Goal: Task Accomplishment & Management: Manage account settings

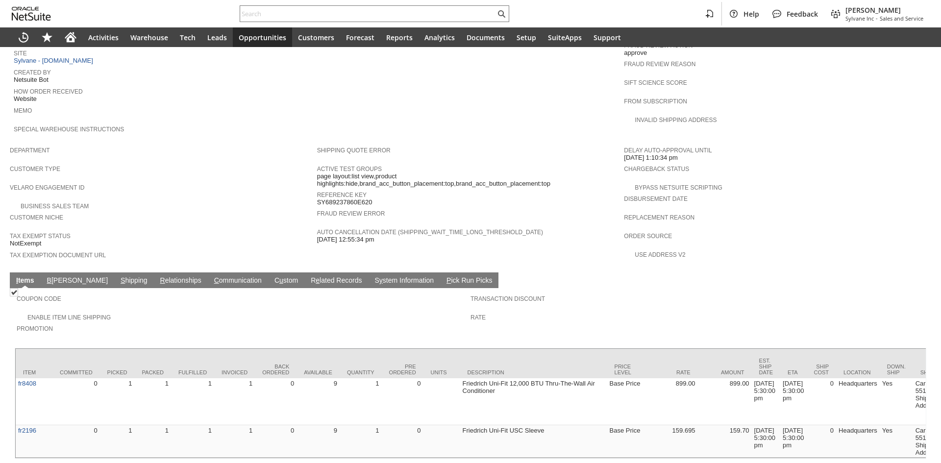
scroll to position [427, 0]
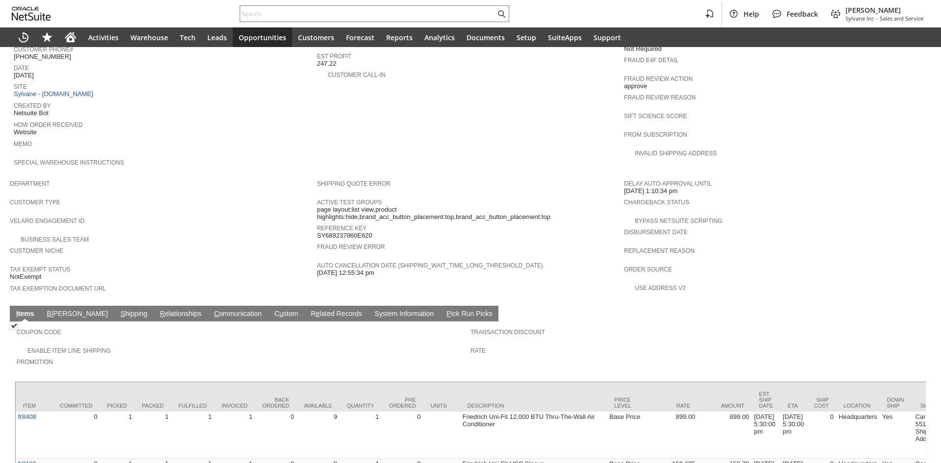
click at [358, 232] on span "SY689237860E620" at bounding box center [344, 236] width 55 height 8
copy span "SY689237860E620"
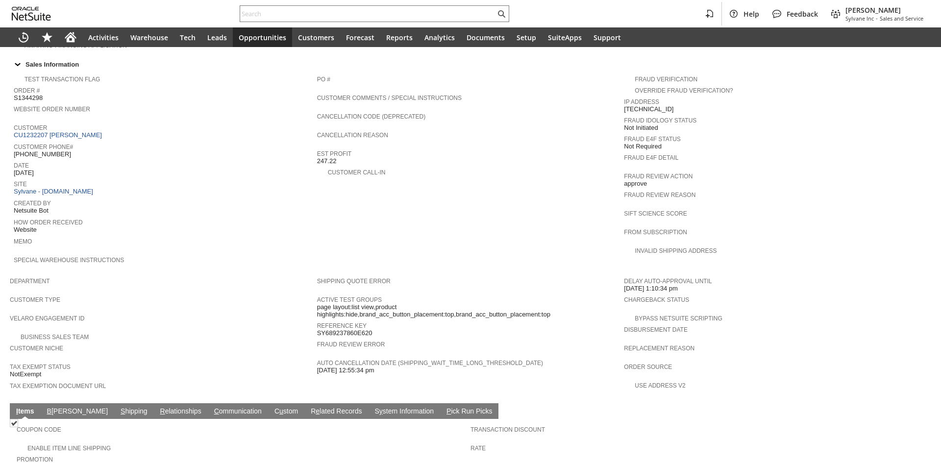
scroll to position [329, 0]
click at [96, 132] on link "CU1232207 [PERSON_NAME]" at bounding box center [59, 135] width 91 height 7
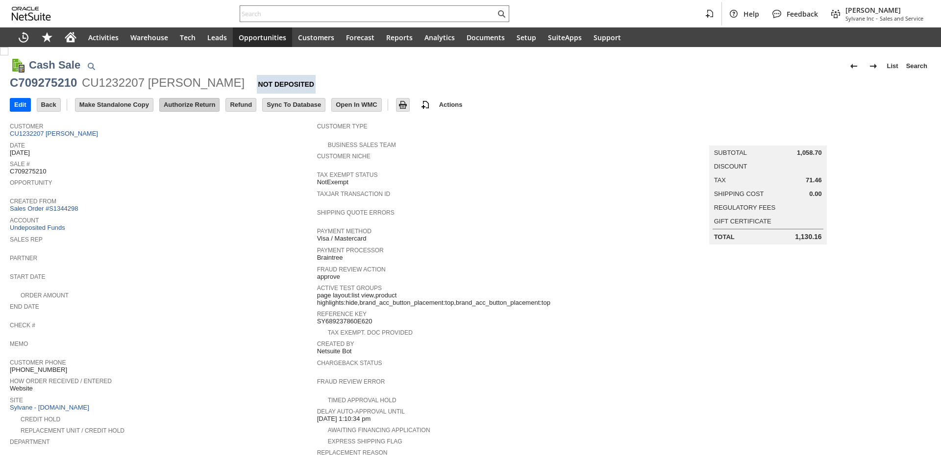
click at [197, 106] on input "Authorize Return" at bounding box center [189, 105] width 59 height 13
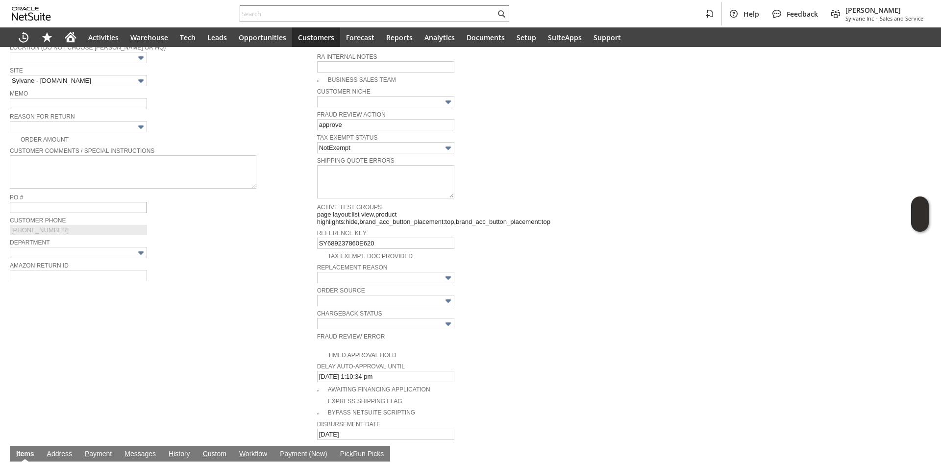
scroll to position [210, 0]
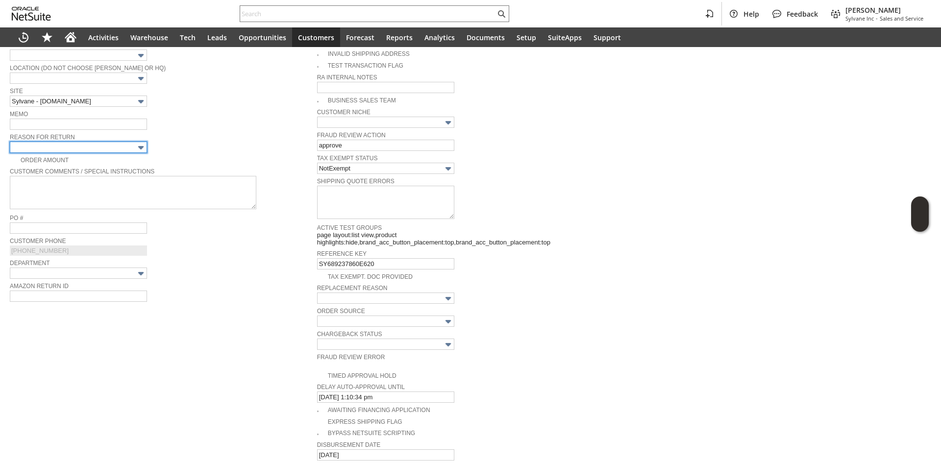
click at [107, 142] on input "text" at bounding box center [78, 147] width 137 height 11
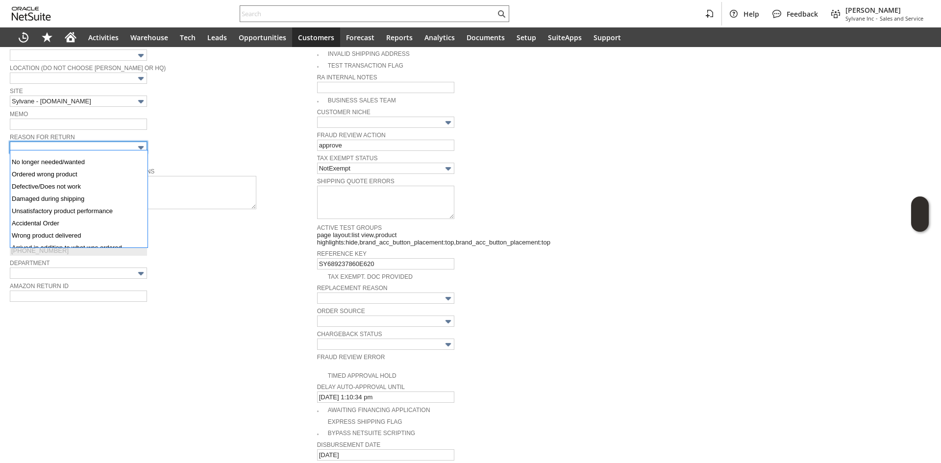
scroll to position [1, 0]
type input "No longer needed/wanted"
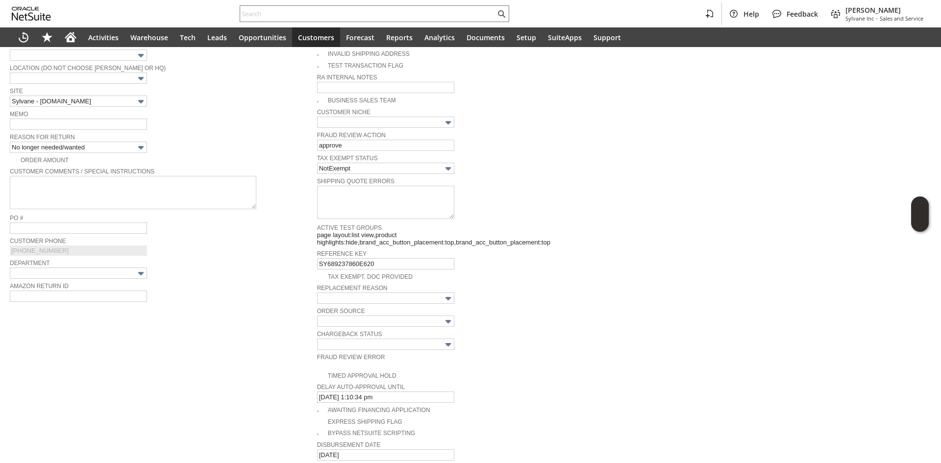
click at [174, 113] on span "Memo" at bounding box center [161, 113] width 302 height 11
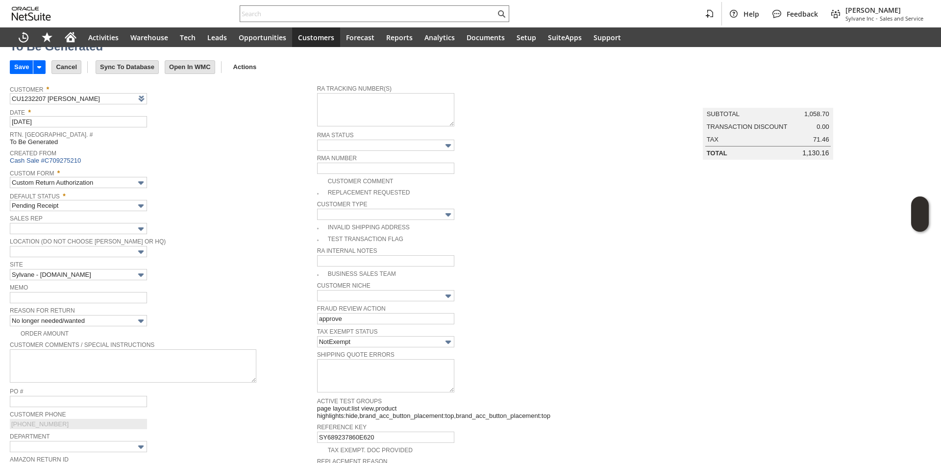
scroll to position [0, 0]
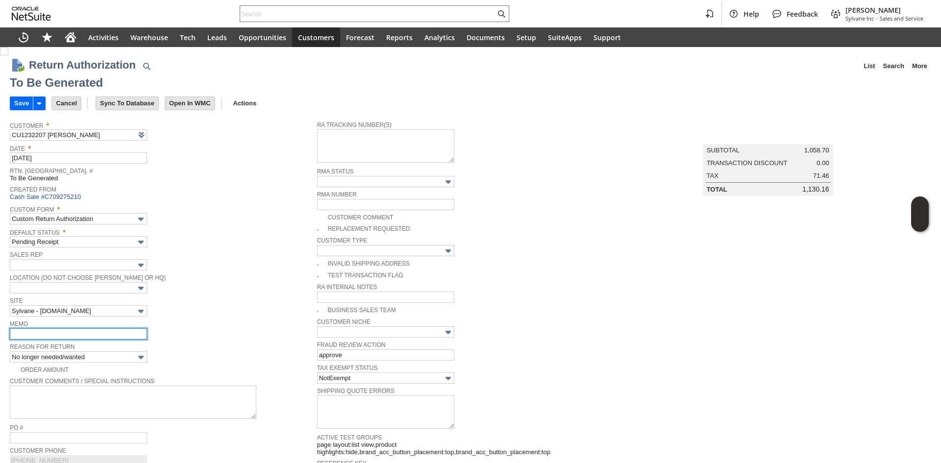
click at [88, 329] on input "text" at bounding box center [78, 333] width 137 height 11
type input "refund once received"
click at [15, 103] on input "Save" at bounding box center [21, 103] width 23 height 13
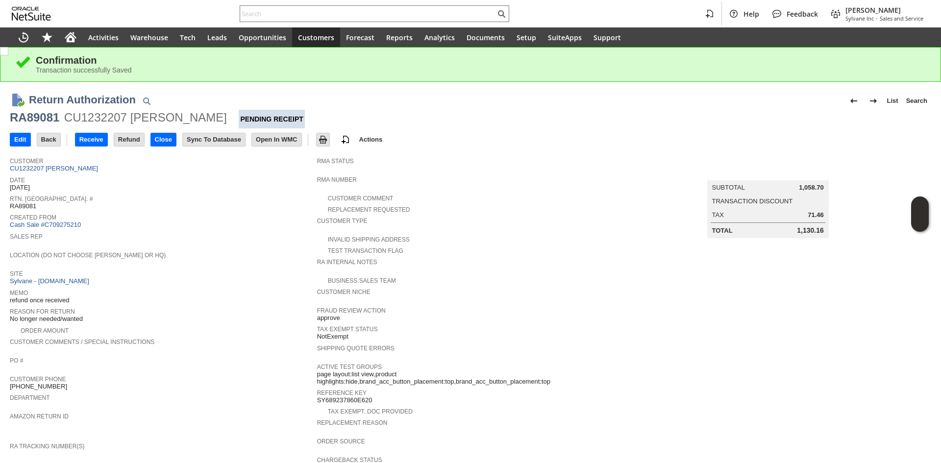
click at [21, 116] on div "RA89081" at bounding box center [35, 118] width 50 height 16
copy div "RA89081"
click at [23, 137] on input "Edit" at bounding box center [20, 139] width 20 height 13
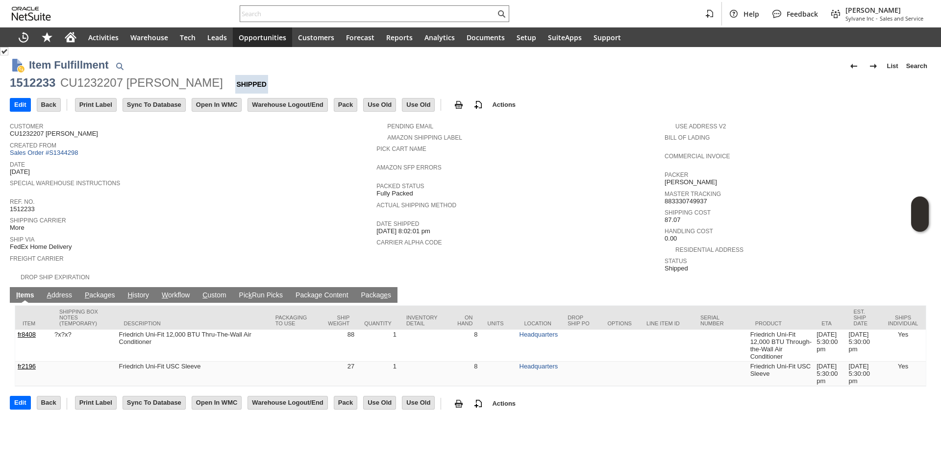
click at [103, 291] on link "P ackages" at bounding box center [99, 295] width 35 height 9
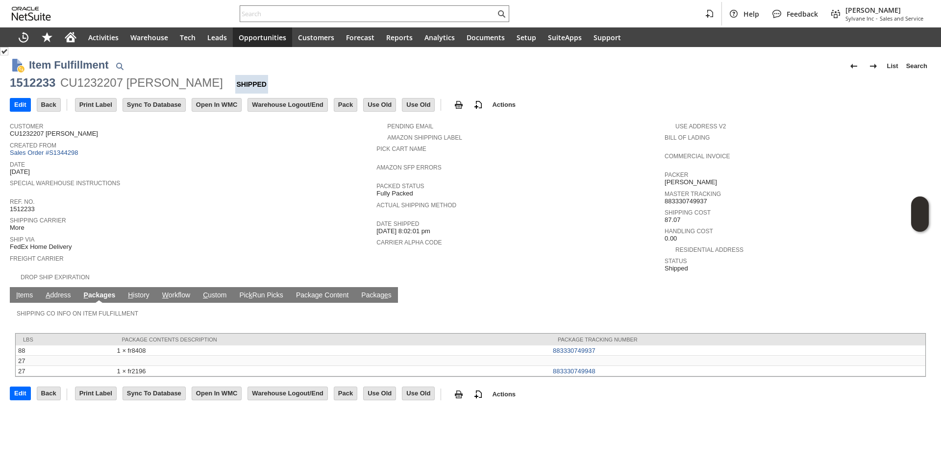
click at [27, 291] on link "I tems" at bounding box center [25, 295] width 22 height 9
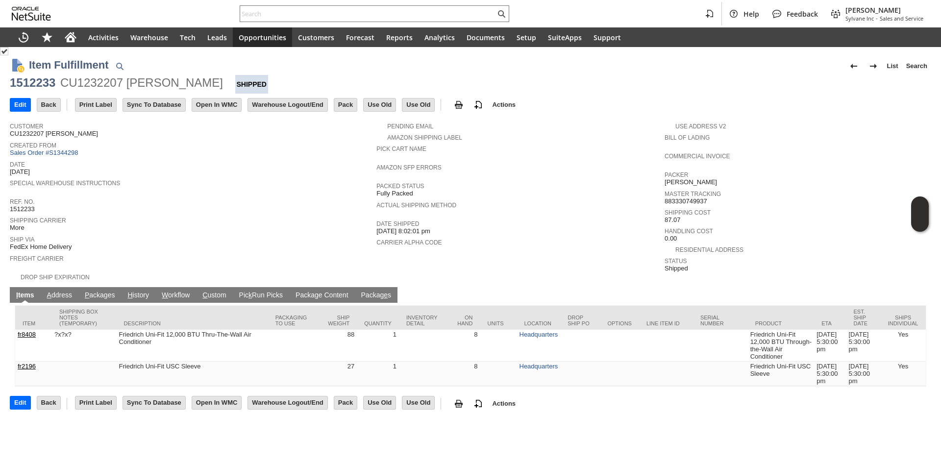
click at [68, 291] on link "A ddress" at bounding box center [60, 295] width 30 height 9
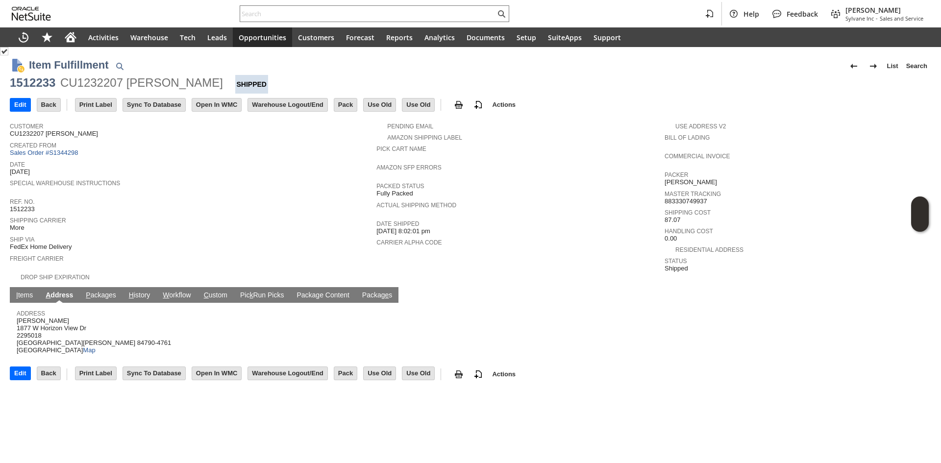
click at [100, 291] on link "P ackages" at bounding box center [100, 295] width 35 height 9
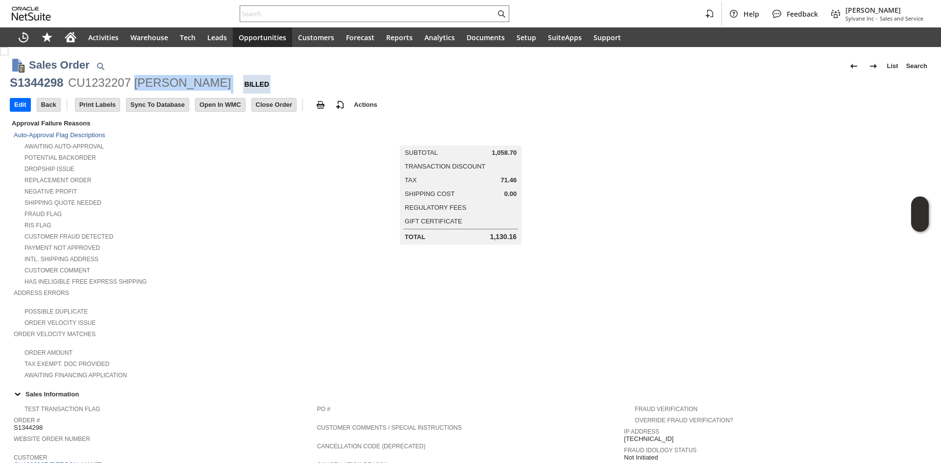
drag, startPoint x: 135, startPoint y: 83, endPoint x: 233, endPoint y: 83, distance: 98.0
click at [233, 83] on div "S1344298 CU1232207 Patricia G.Holmes Billed" at bounding box center [471, 84] width 922 height 19
copy div "[PERSON_NAME]"
copy div "Patricia G.Holmes"
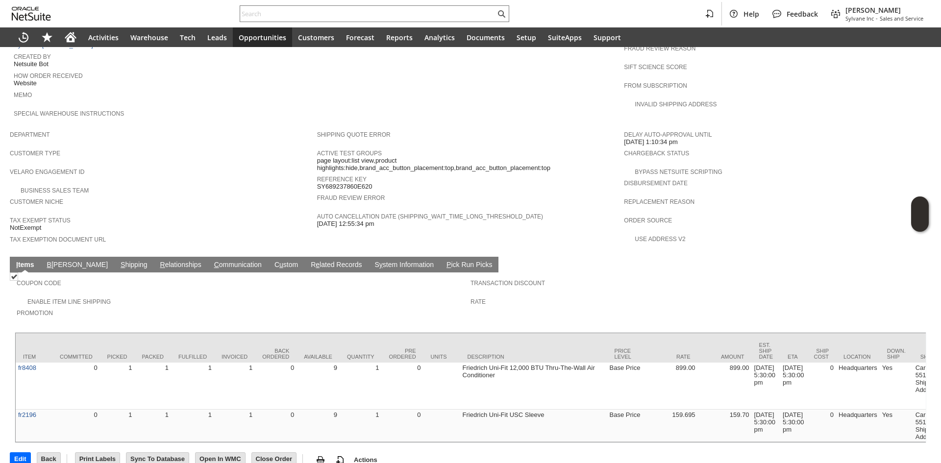
click at [118, 261] on link "S hipping" at bounding box center [134, 265] width 32 height 9
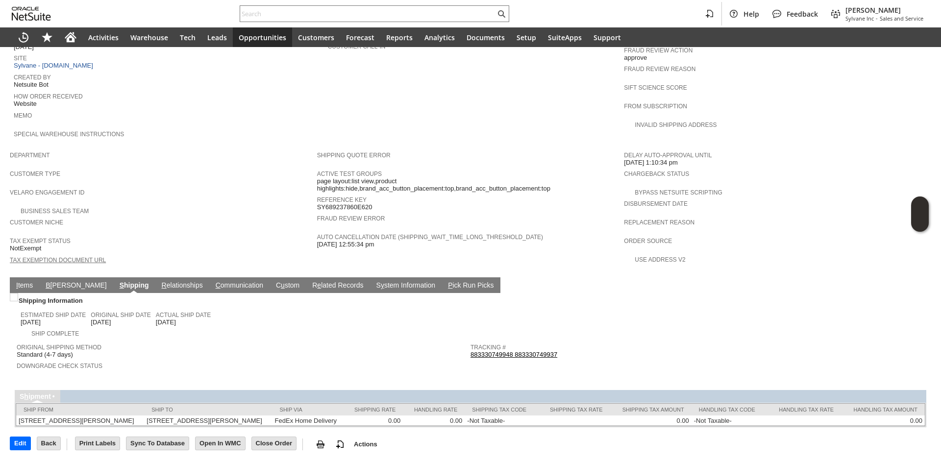
scroll to position [446, 0]
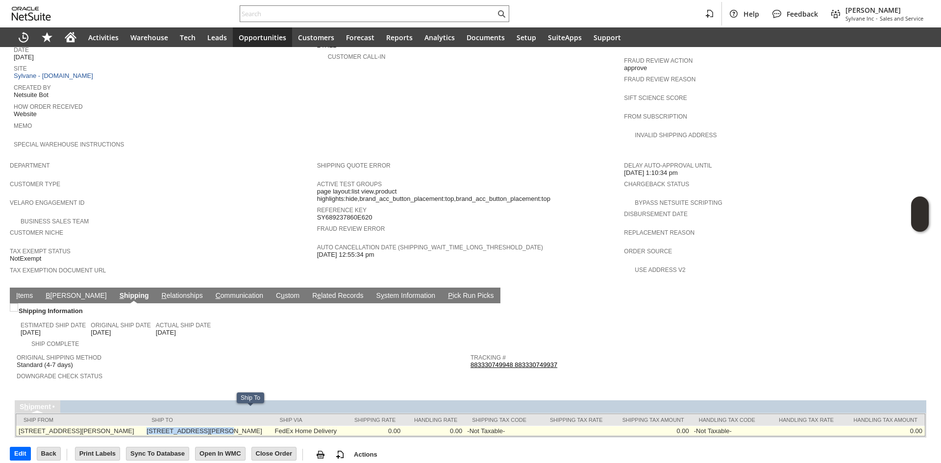
copy td "1877 W Horizon View Dr"
drag, startPoint x: 168, startPoint y: 414, endPoint x: 237, endPoint y: 411, distance: 69.2
click at [237, 426] on td "1877 W Horizon View Dr Saint George UT 84790-4761 United States" at bounding box center [208, 431] width 128 height 10
click at [272, 426] on td "1877 W Horizon View Dr Saint George UT 84790-4761 United States" at bounding box center [208, 431] width 128 height 10
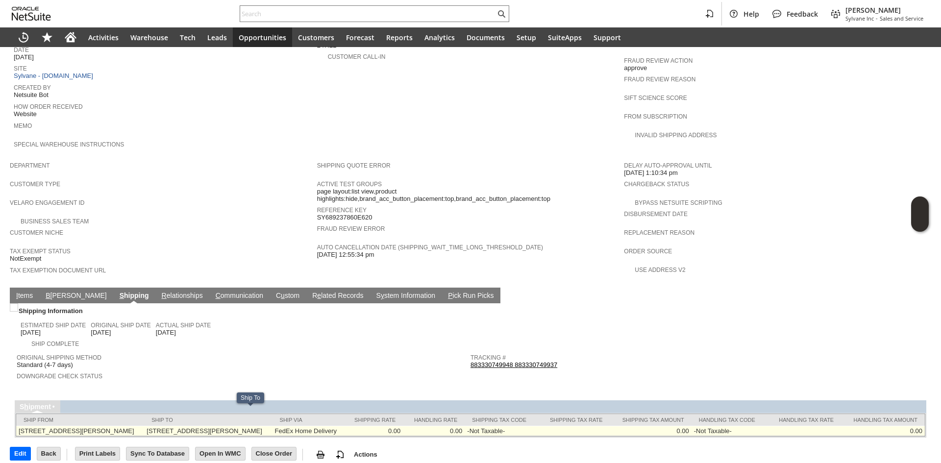
copy td "84790"
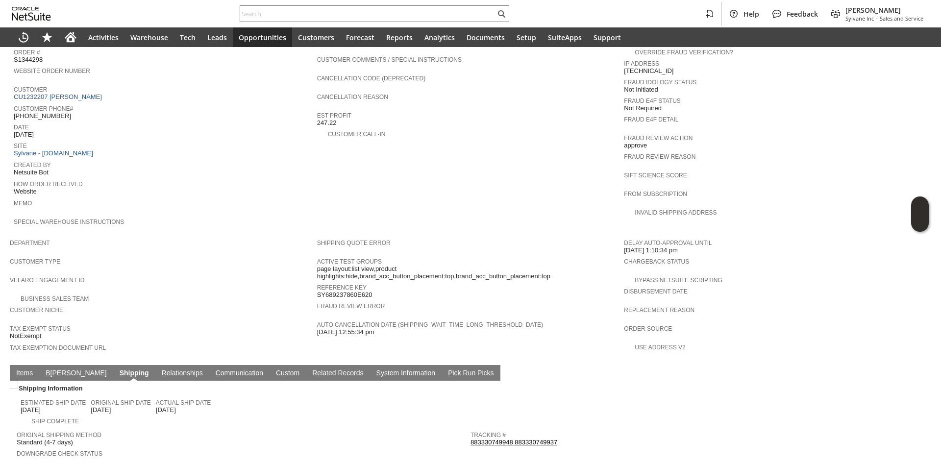
scroll to position [348, 0]
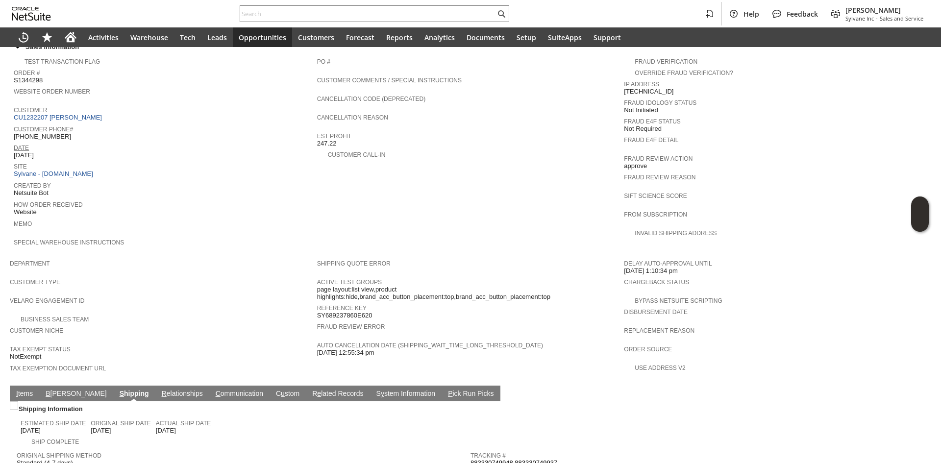
click at [27, 145] on link "Date" at bounding box center [21, 148] width 15 height 7
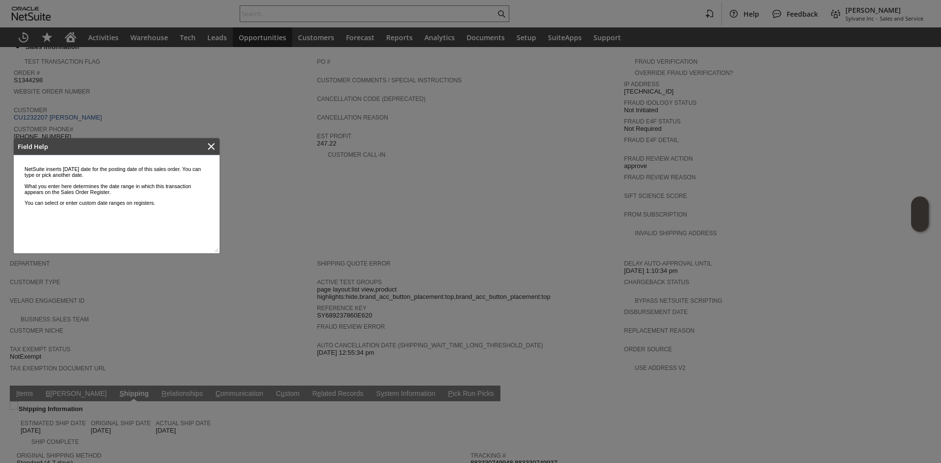
scroll to position [0, 0]
click at [206, 150] on icon "Close" at bounding box center [211, 147] width 12 height 12
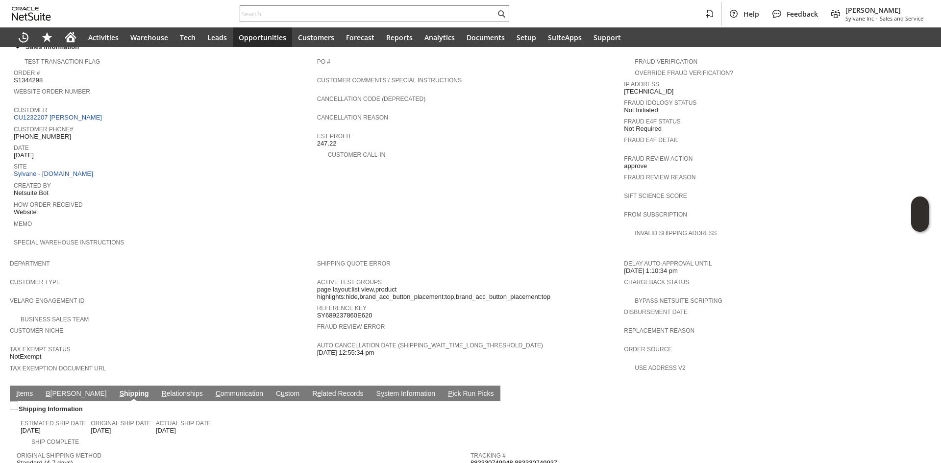
click span "(801) 652-9533"
copy tbody "(801) 652-9533"
click span "(801) 652-9533"
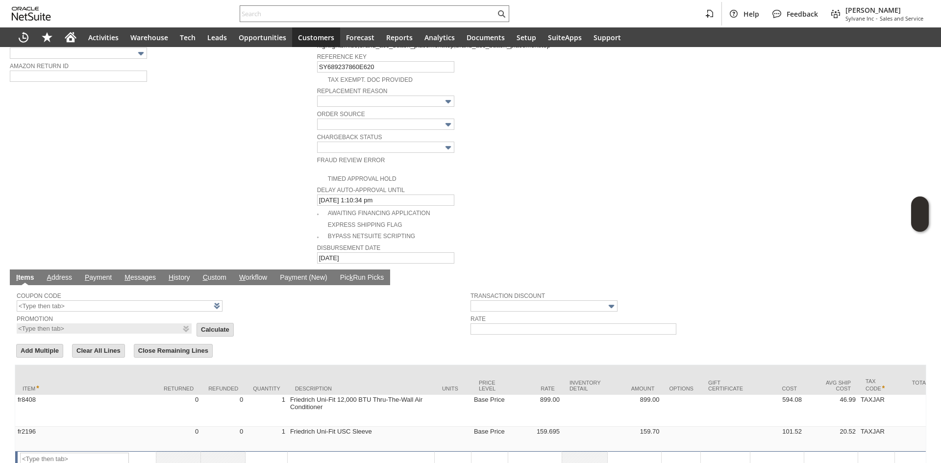
scroll to position [457, 0]
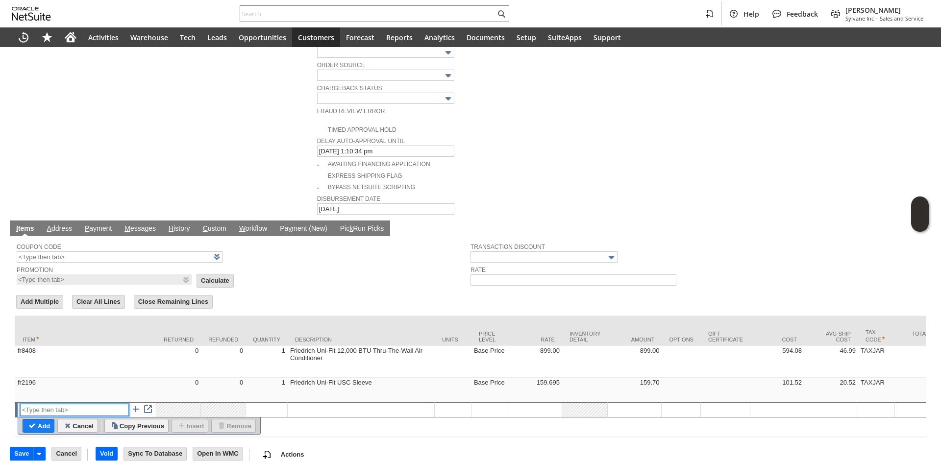
click at [82, 404] on input "text" at bounding box center [74, 410] width 109 height 12
type input "RSC1"
click at [472, 402] on td at bounding box center [453, 409] width 37 height 15
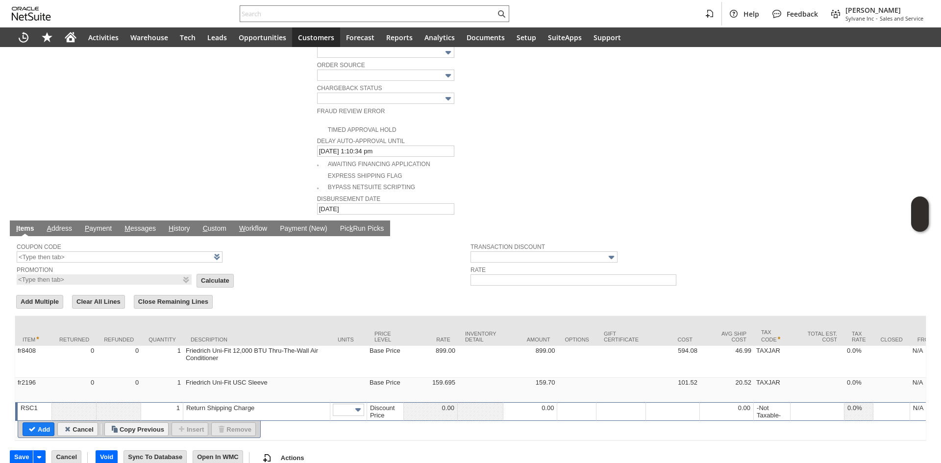
click at [425, 402] on td "0.00" at bounding box center [431, 411] width 54 height 19
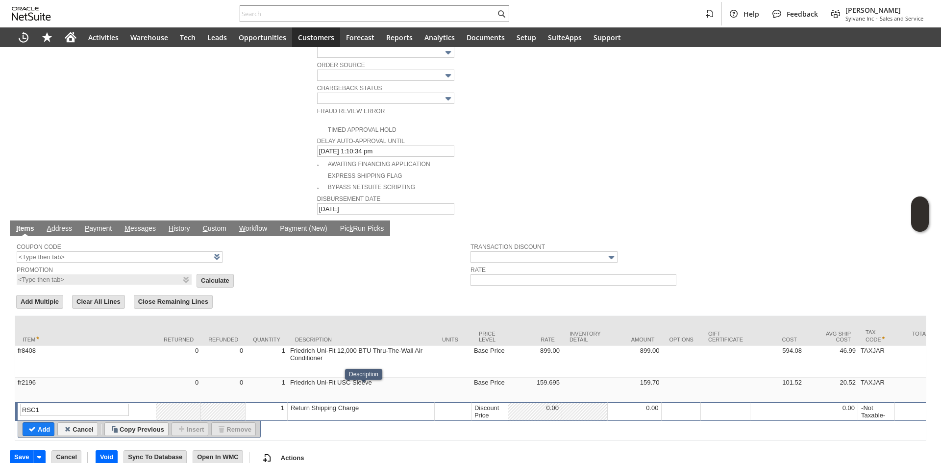
click at [479, 404] on div "Discount Price" at bounding box center [489, 412] width 31 height 16
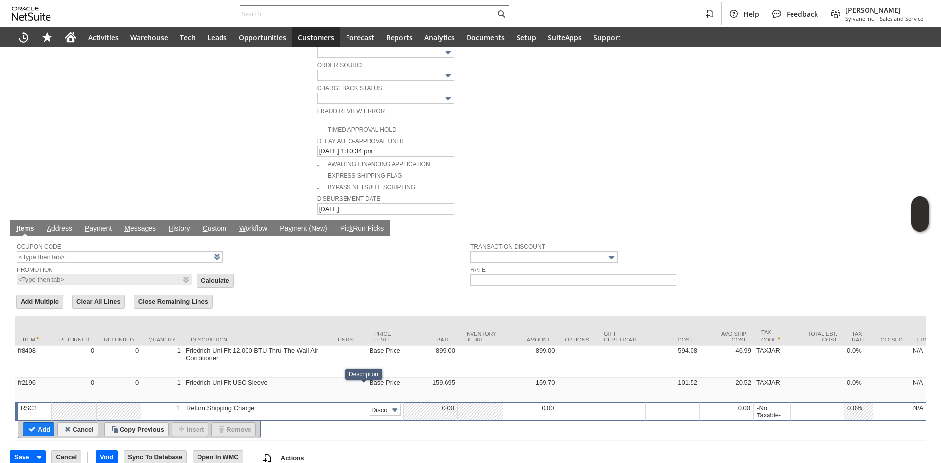
scroll to position [0, 15]
click at [391, 404] on img at bounding box center [394, 409] width 11 height 11
type input "Custom"
click at [442, 402] on td at bounding box center [431, 411] width 54 height 19
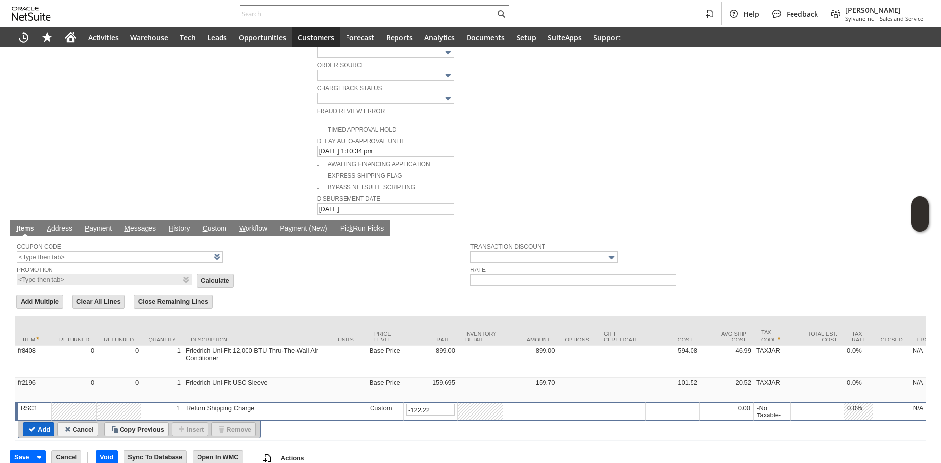
type input "-122.22"
click at [41, 423] on input "Add" at bounding box center [38, 429] width 31 height 13
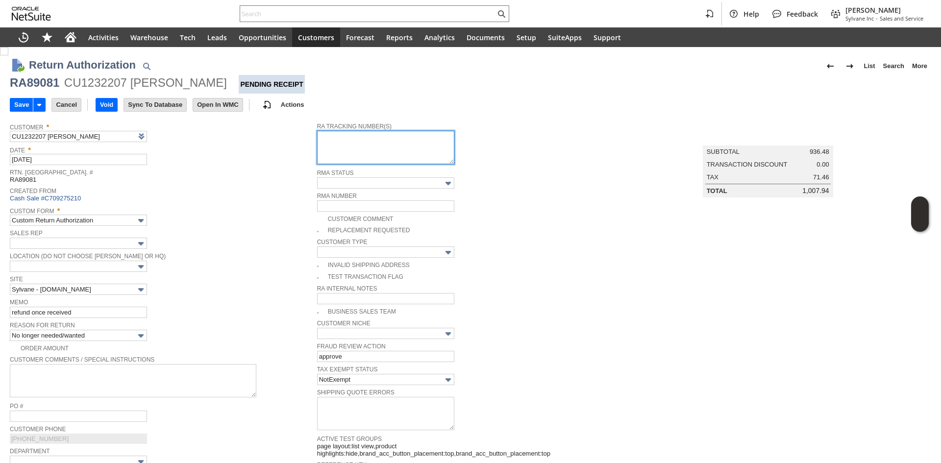
click at [387, 136] on textarea at bounding box center [385, 147] width 137 height 33
paste textarea "791891142179 791891142180"
type textarea "791891142179 791891142180"
click at [263, 166] on td "Date * [DATE]" at bounding box center [163, 154] width 307 height 23
click at [24, 106] on input "Save" at bounding box center [21, 105] width 23 height 13
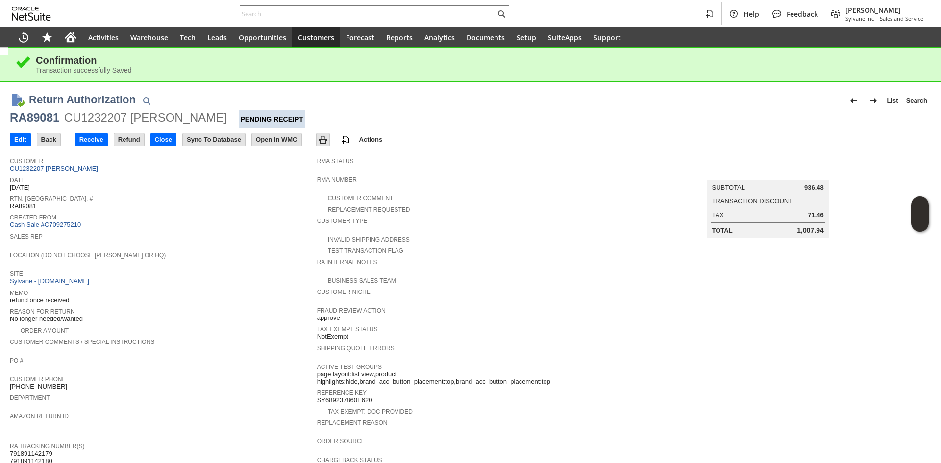
click at [49, 116] on div "RA89081" at bounding box center [35, 118] width 50 height 16
copy div "RA89081"
click at [49, 116] on div "RA89081" at bounding box center [35, 118] width 50 height 16
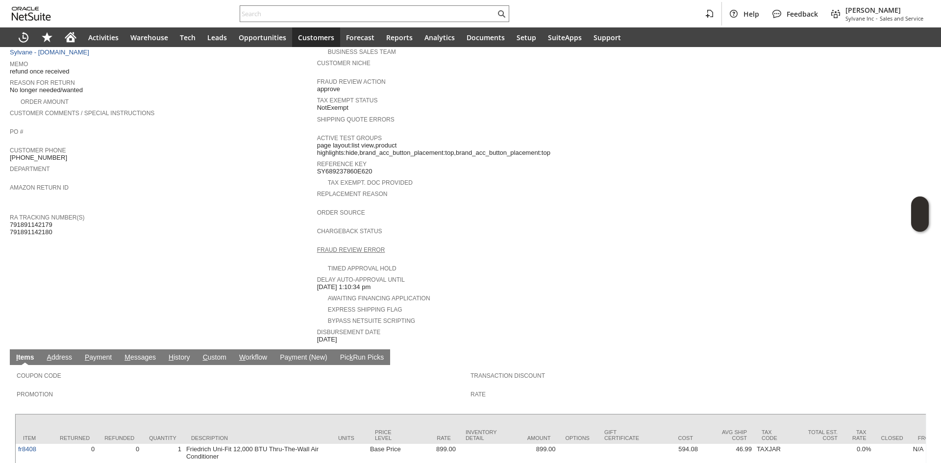
scroll to position [329, 0]
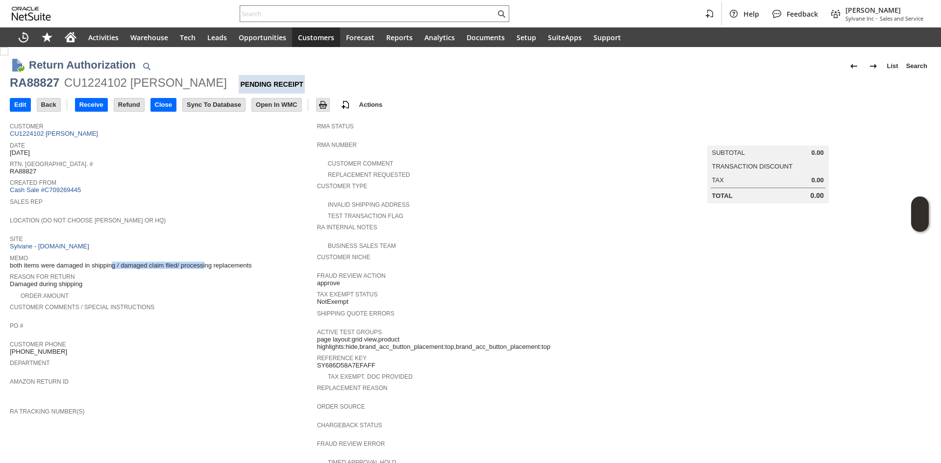
drag, startPoint x: 87, startPoint y: 259, endPoint x: 179, endPoint y: 263, distance: 92.2
click at [179, 263] on span "both items were damaged in shipping / damaged claim filed/ processing replaceme…" at bounding box center [131, 266] width 242 height 8
click at [179, 264] on span "both items were damaged in shipping / damaged claim filed/ processing replaceme…" at bounding box center [131, 266] width 242 height 8
drag, startPoint x: 183, startPoint y: 264, endPoint x: 221, endPoint y: 262, distance: 37.8
click at [221, 262] on span "both items were damaged in shipping / damaged claim filed/ processing replaceme…" at bounding box center [131, 266] width 242 height 8
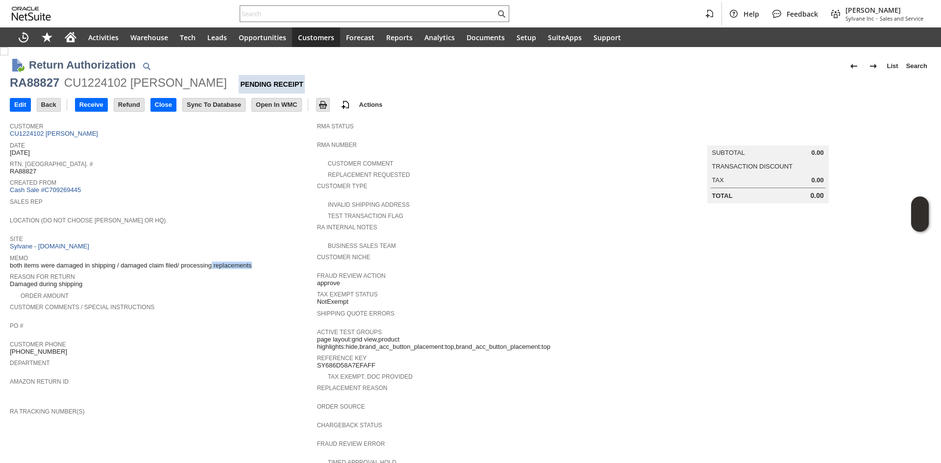
click at [221, 262] on span "both items were damaged in shipping / damaged claim filed/ processing replaceme…" at bounding box center [131, 266] width 242 height 8
click at [263, 238] on span "Site" at bounding box center [161, 238] width 302 height 10
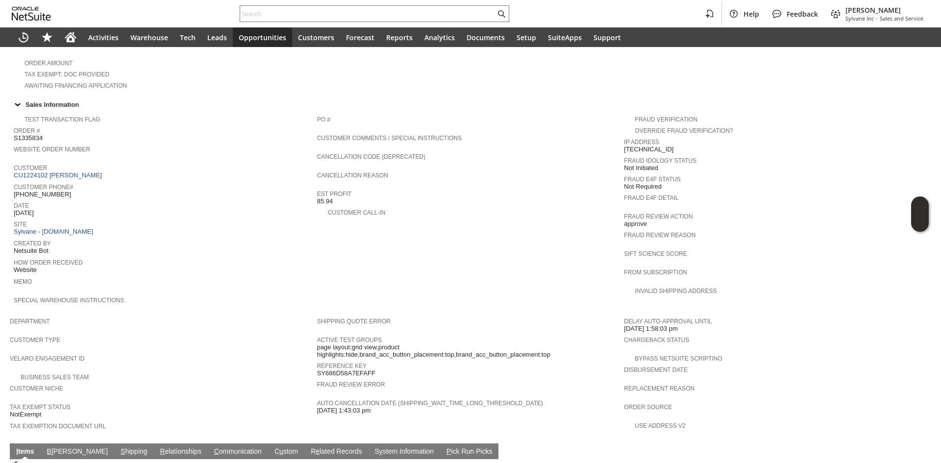
scroll to position [441, 0]
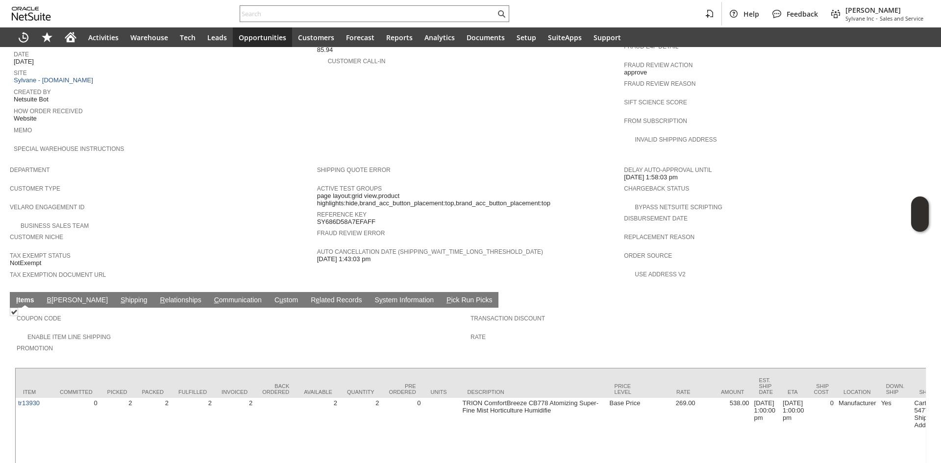
click at [114, 292] on td "S hipping" at bounding box center [134, 300] width 40 height 16
click at [118, 296] on link "S hipping" at bounding box center [134, 300] width 32 height 9
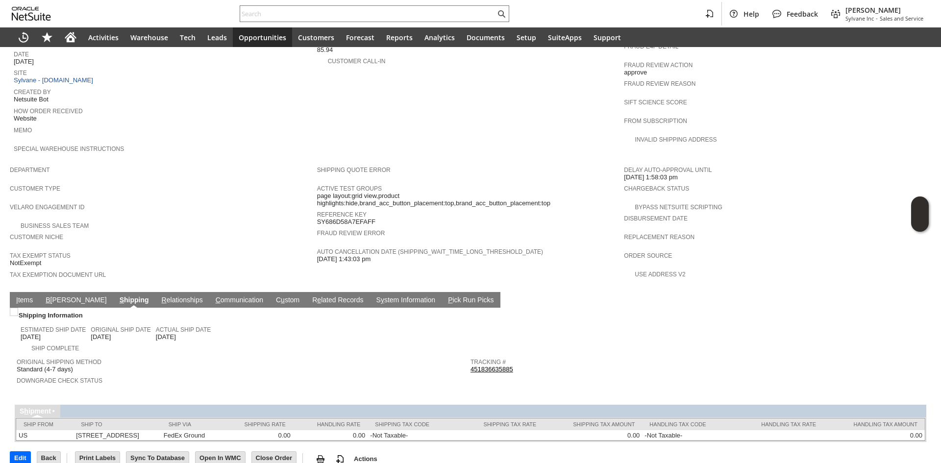
scroll to position [432, 0]
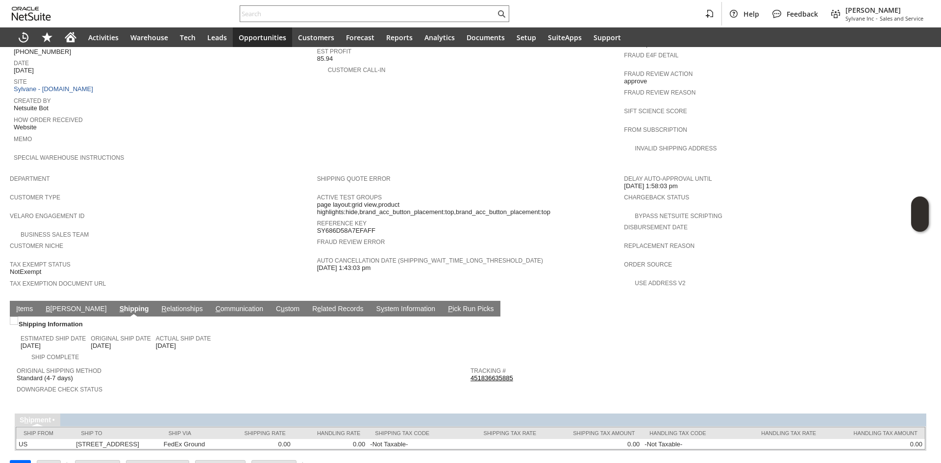
click at [495, 375] on link "451836635885" at bounding box center [492, 378] width 43 height 7
click at [25, 305] on link "I tems" at bounding box center [25, 309] width 22 height 9
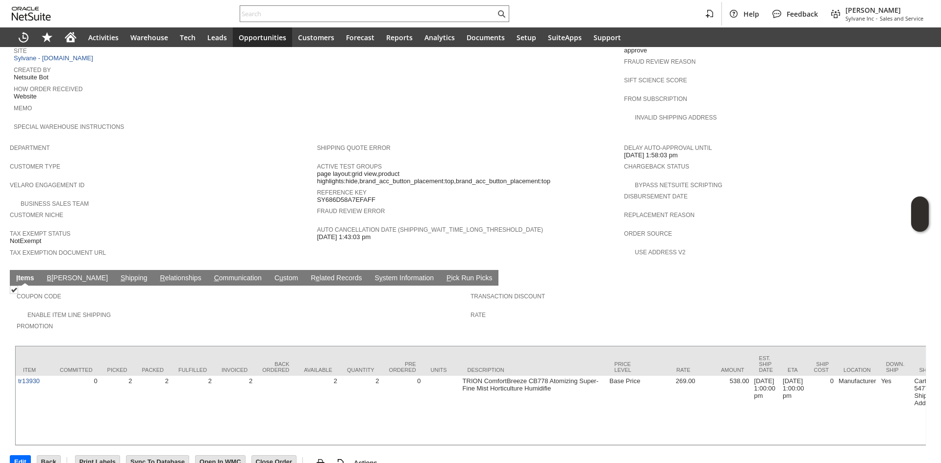
scroll to position [466, 0]
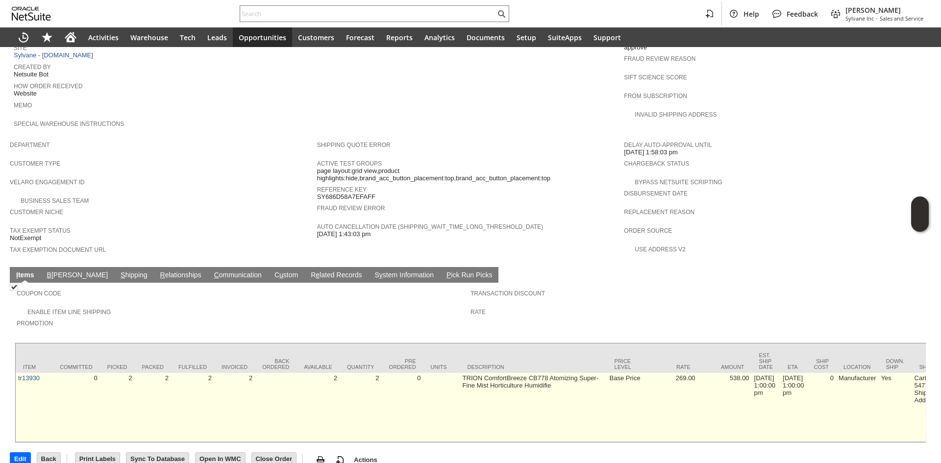
drag, startPoint x: 445, startPoint y: 354, endPoint x: 481, endPoint y: 369, distance: 39.3
drag, startPoint x: 555, startPoint y: 382, endPoint x: 660, endPoint y: 392, distance: 105.4
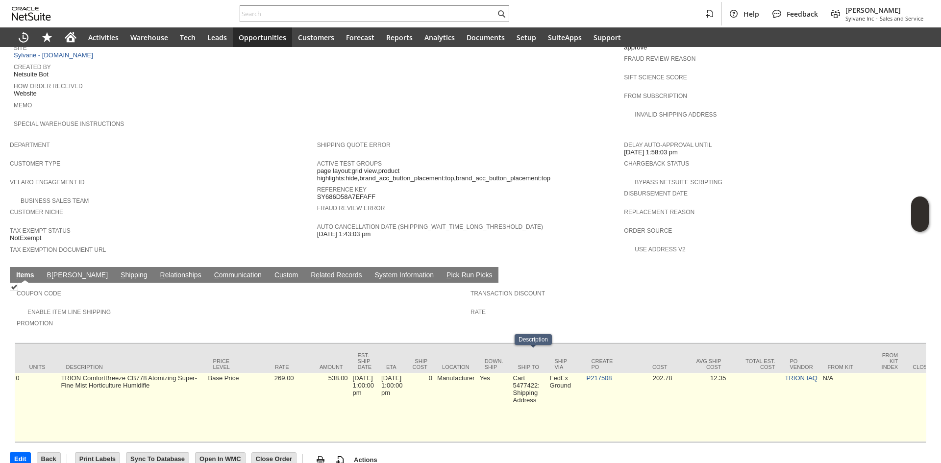
scroll to position [0, 723]
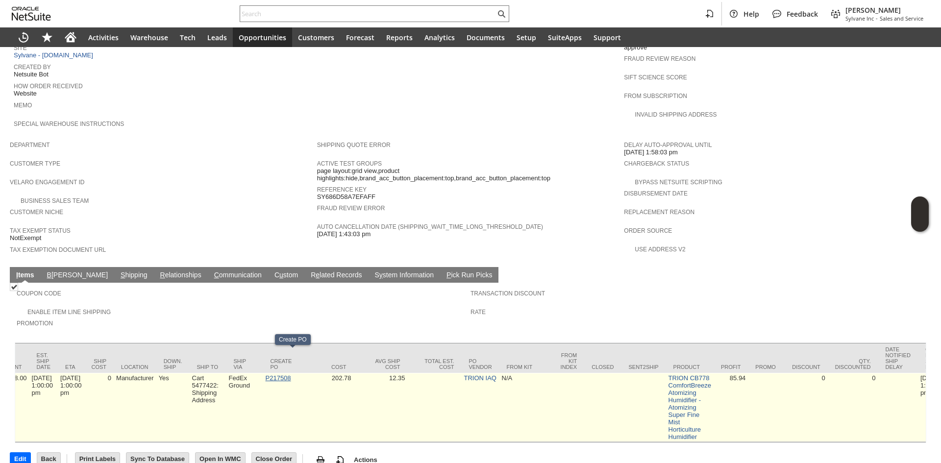
drag, startPoint x: 301, startPoint y: 354, endPoint x: 295, endPoint y: 352, distance: 6.4
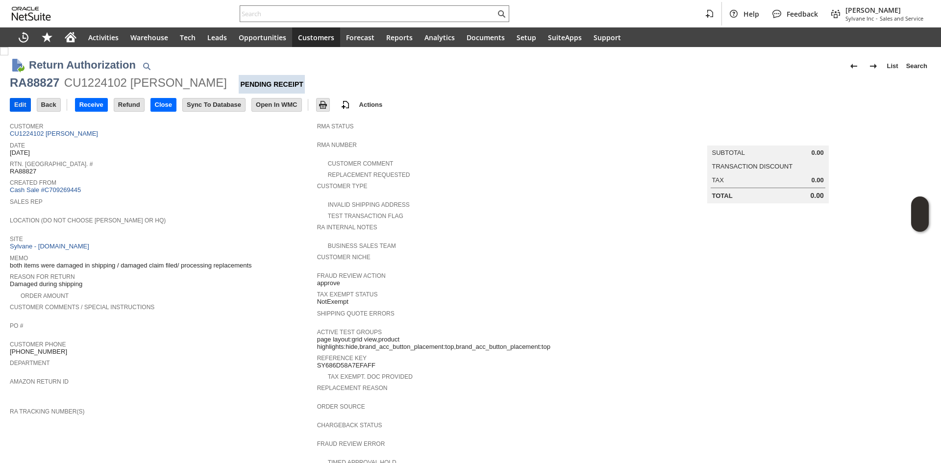
click at [23, 107] on input "Edit" at bounding box center [20, 105] width 20 height 13
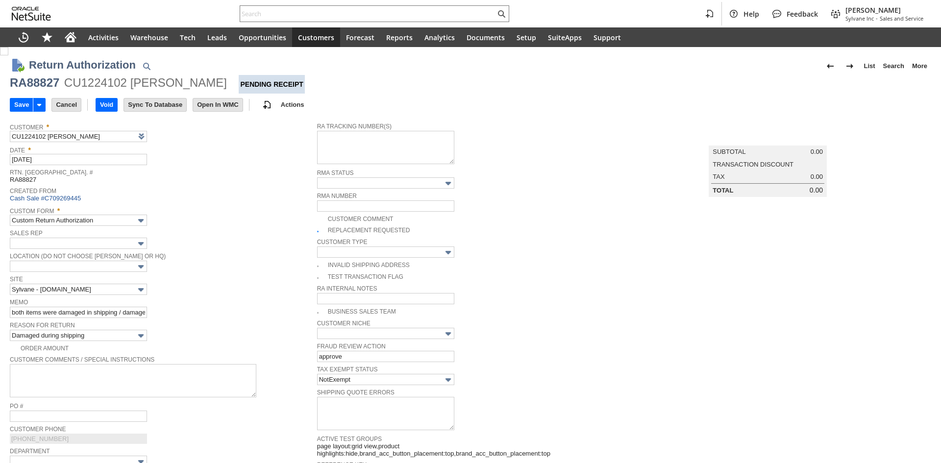
click at [109, 304] on div "Memo both items were damaged in shipping / damaged claim filed/ processing repl…" at bounding box center [161, 307] width 302 height 22
drag, startPoint x: 34, startPoint y: 309, endPoint x: -103, endPoint y: 300, distance: 138.1
click at [0, 300] on html "Help Feedback [PERSON_NAME] Sylvane Inc - Sales and Service Activities Warehous…" at bounding box center [470, 231] width 941 height 463
click at [115, 314] on input "both items were damaged in shipping / damaged claim filed/ processing replaceme…" at bounding box center [78, 312] width 137 height 11
click at [58, 312] on input "both items were damaged in shipping / damaged claim filed/ processing replaceme…" at bounding box center [78, 312] width 137 height 11
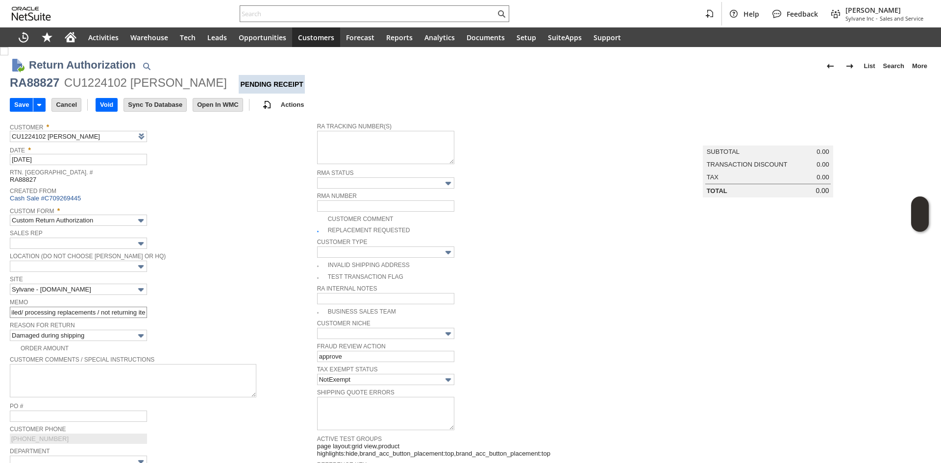
scroll to position [0, 183]
type input "both items were badly damaged in shipping / damaged claim filed/ processing rep…"
click at [25, 112] on td "Save" at bounding box center [31, 105] width 42 height 18
click at [26, 105] on input "Save" at bounding box center [21, 105] width 23 height 13
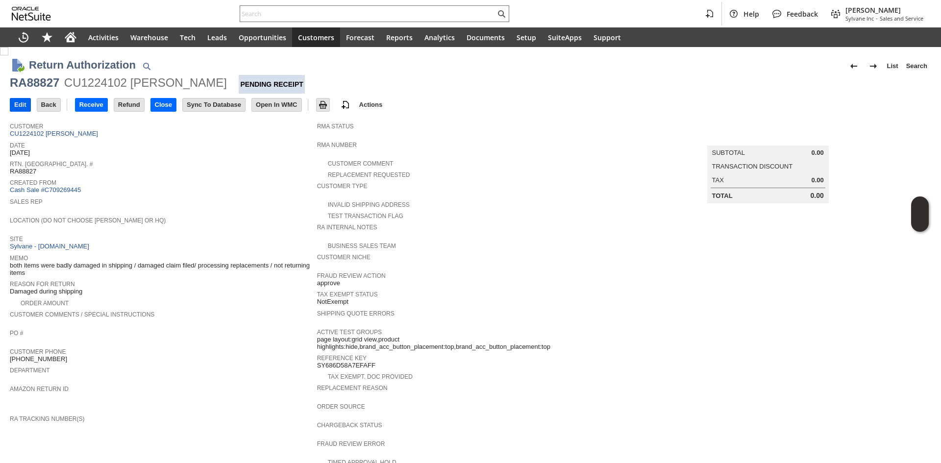
click at [14, 104] on input "Edit" at bounding box center [20, 105] width 20 height 13
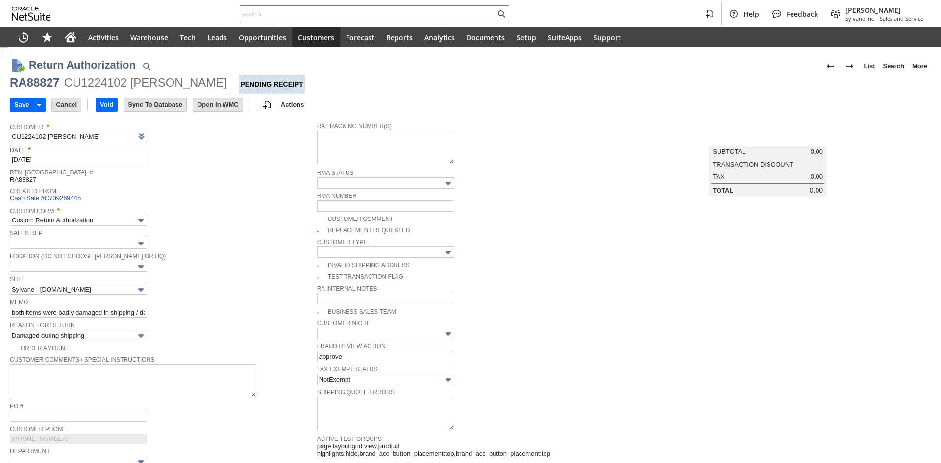
scroll to position [98, 0]
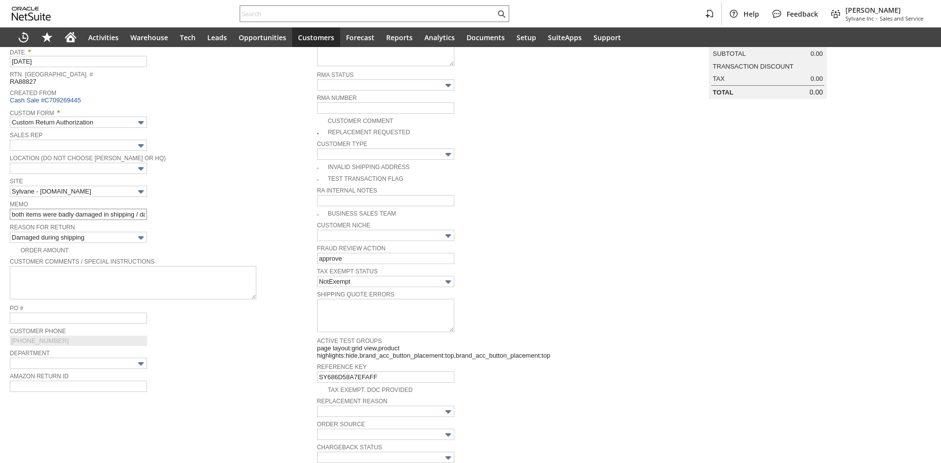
click at [123, 221] on span "Reason For Return" at bounding box center [161, 226] width 302 height 11
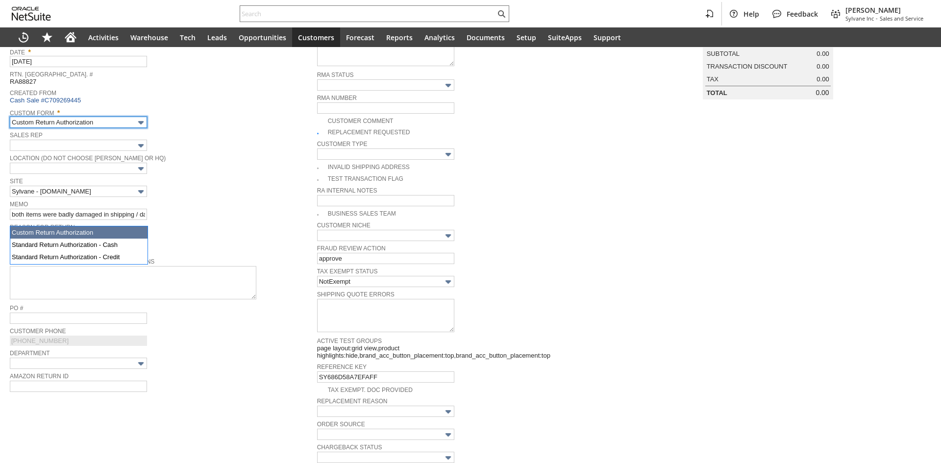
scroll to position [0, 0]
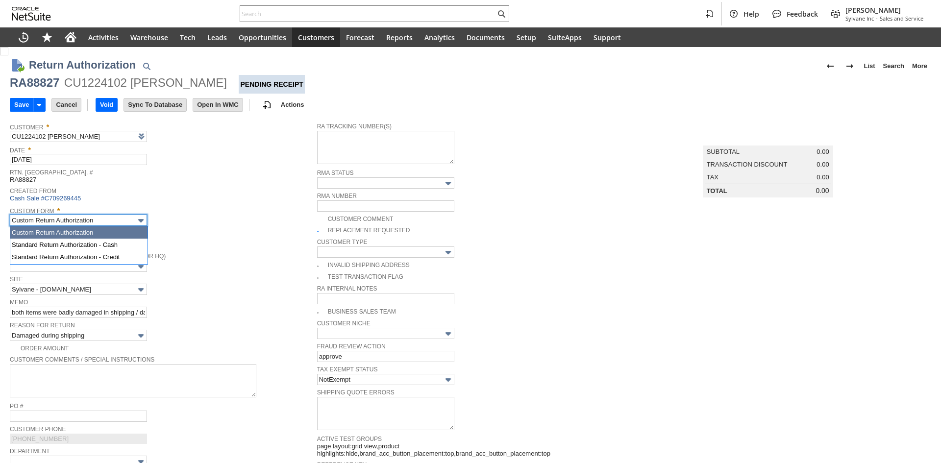
click at [125, 216] on input "Custom Return Authorization" at bounding box center [78, 220] width 137 height 11
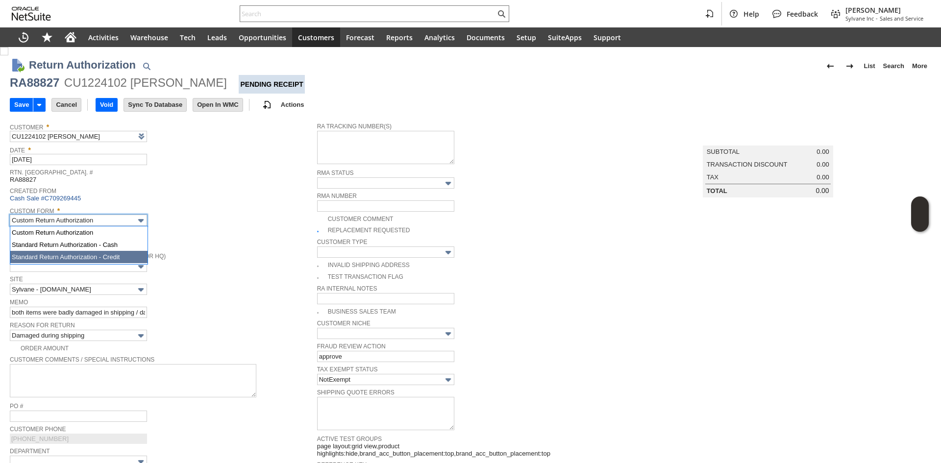
click at [203, 268] on div "Location (Do Not Choose [PERSON_NAME] or HQ)" at bounding box center [161, 261] width 302 height 22
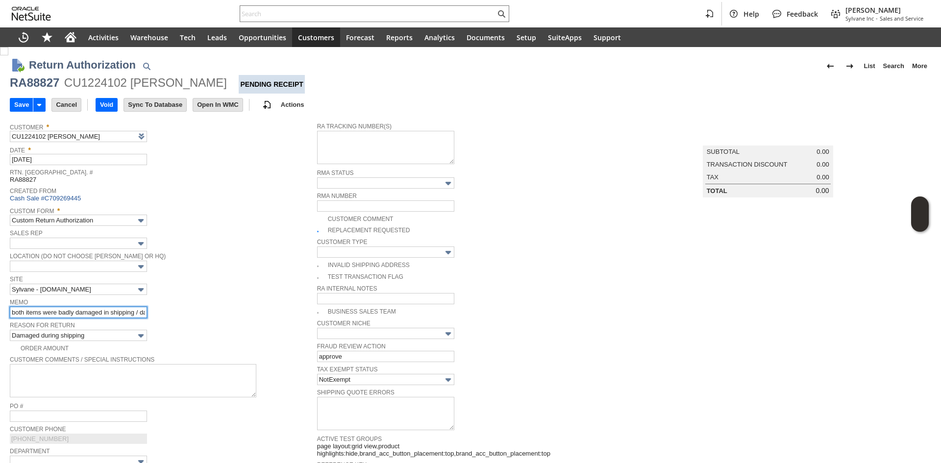
scroll to position [0, 184]
drag, startPoint x: 114, startPoint y: 310, endPoint x: 232, endPoint y: 306, distance: 117.7
click at [232, 306] on div "Memo both items were badly damaged in shipping / damaged claim filed/ processin…" at bounding box center [161, 307] width 302 height 22
type input "both items were badly damaged in shipping / damaged claim filed/ processing rep…"
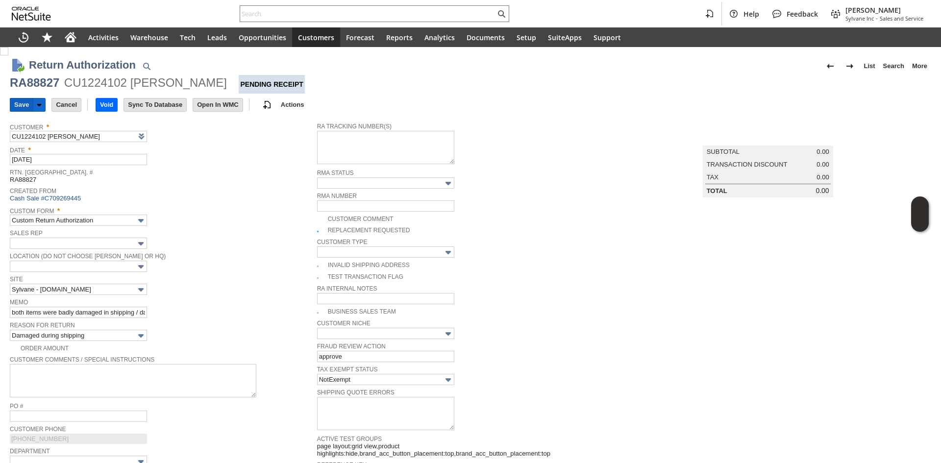
click at [16, 106] on input "Save" at bounding box center [21, 105] width 23 height 13
